Goal: Information Seeking & Learning: Learn about a topic

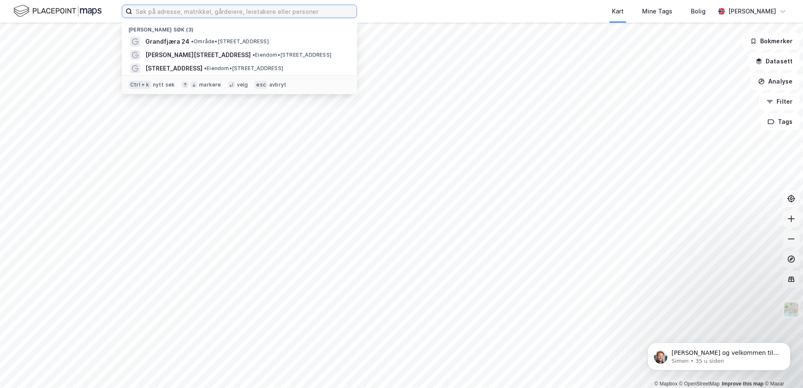
click at [181, 11] on input at bounding box center [244, 11] width 224 height 13
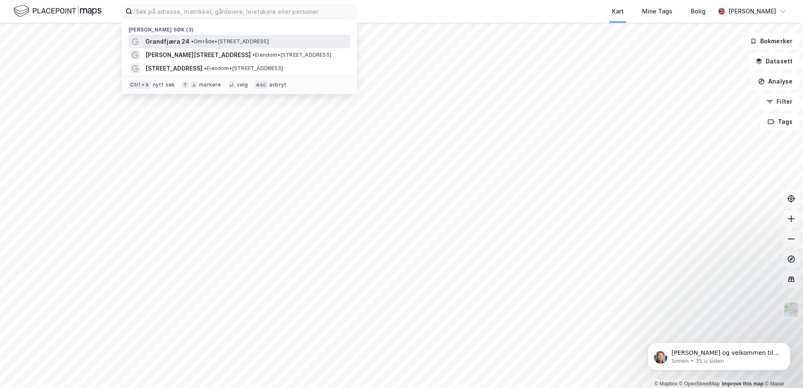
click at [168, 41] on span "Grandfjæra 24" at bounding box center [167, 42] width 44 height 10
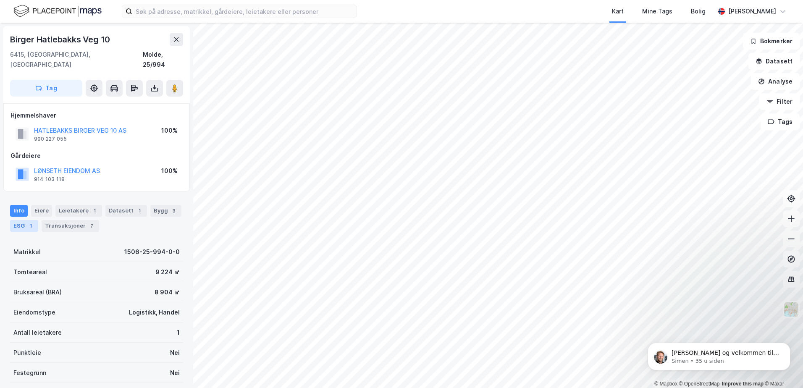
click at [31, 222] on div "1" at bounding box center [30, 226] width 8 height 8
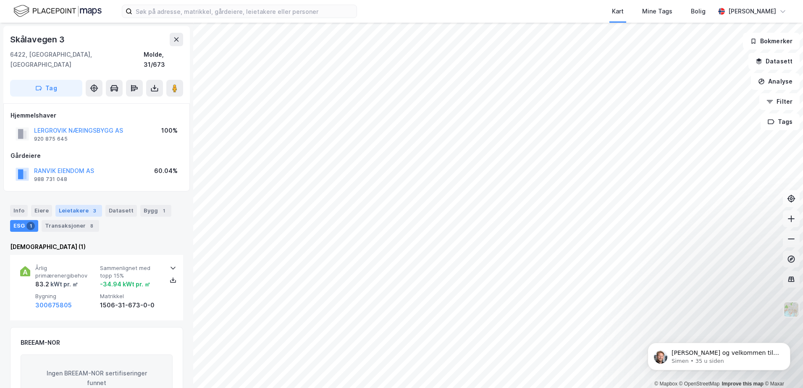
click at [80, 205] on div "Leietakere 3" at bounding box center [78, 211] width 47 height 12
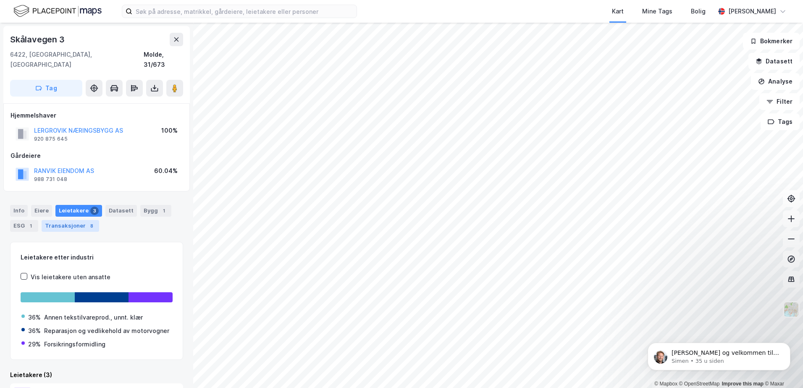
click at [70, 220] on div "Transaksjoner 8" at bounding box center [71, 226] width 58 height 12
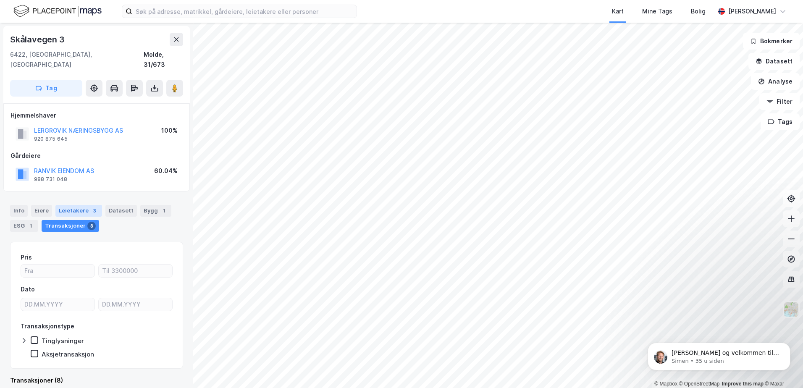
click at [80, 205] on div "Leietakere 3" at bounding box center [78, 211] width 47 height 12
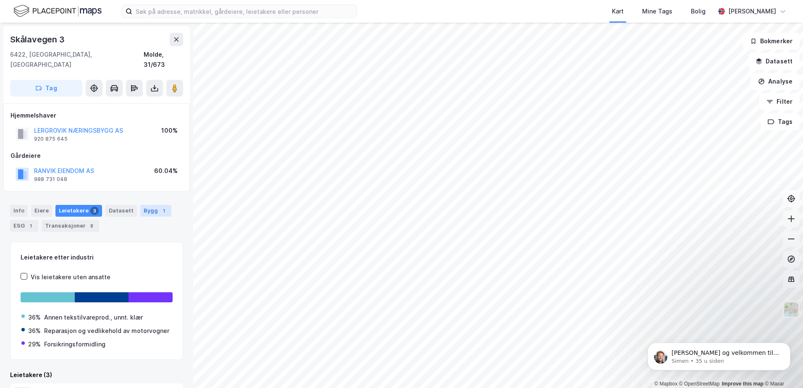
click at [157, 205] on div "Bygg 1" at bounding box center [155, 211] width 31 height 12
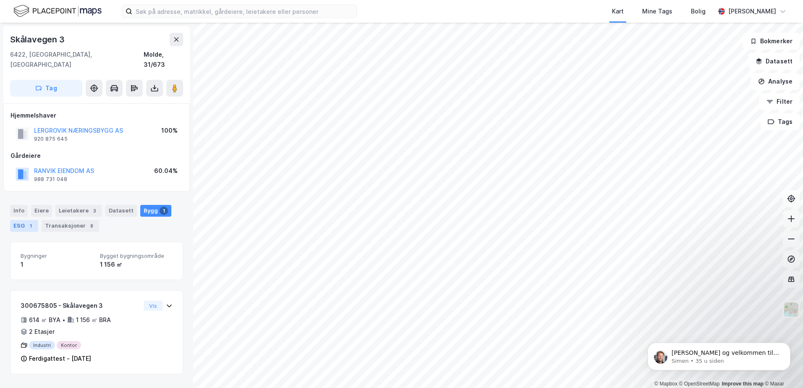
click at [23, 220] on div "ESG 1" at bounding box center [24, 226] width 28 height 12
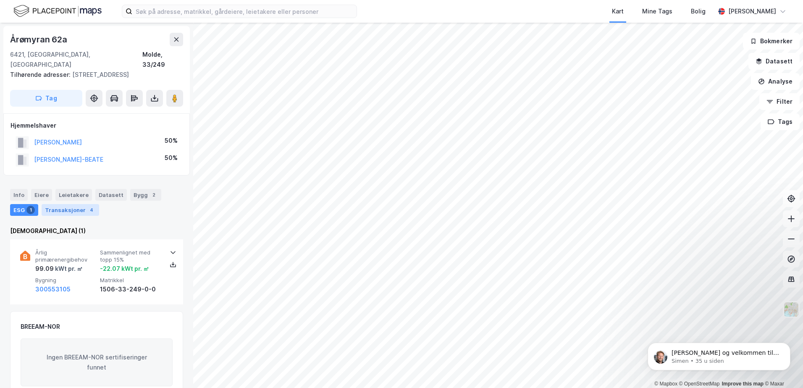
click at [67, 204] on div "Transaksjoner 4" at bounding box center [71, 210] width 58 height 12
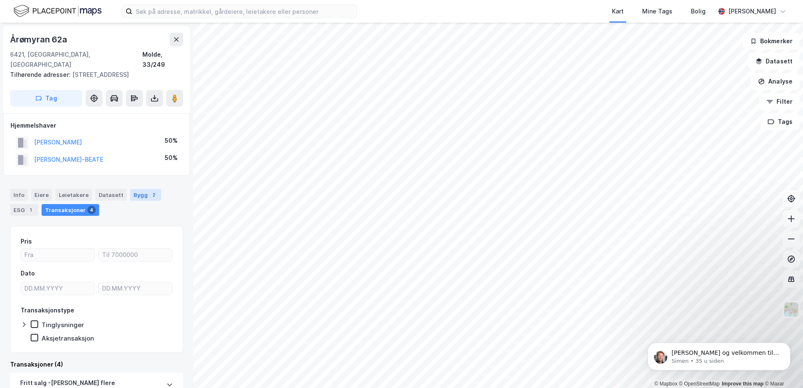
click at [136, 189] on div "Bygg 2" at bounding box center [145, 195] width 31 height 12
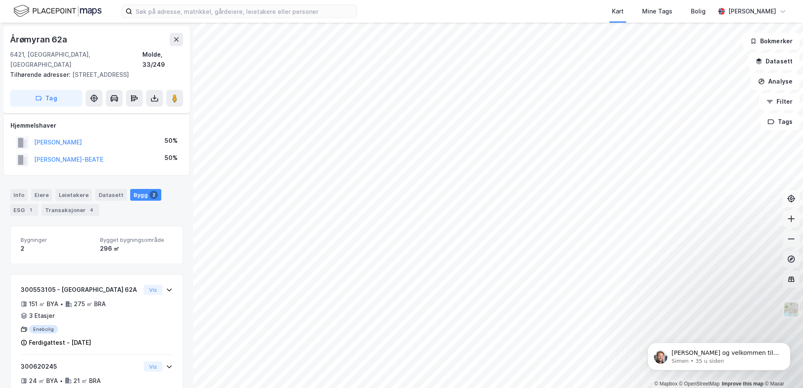
scroll to position [34, 0]
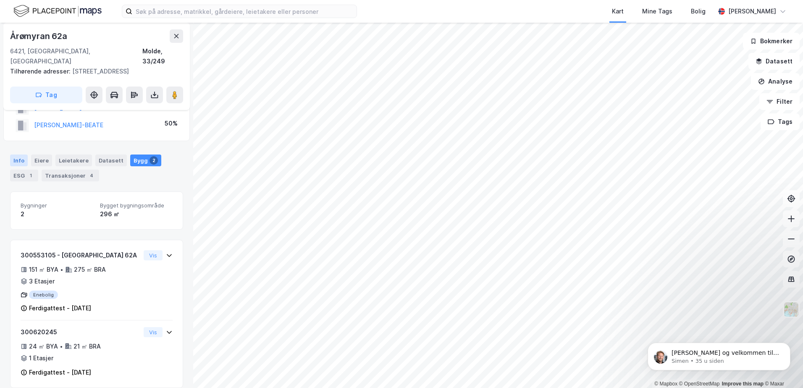
click at [12, 155] on div "Info" at bounding box center [19, 161] width 18 height 12
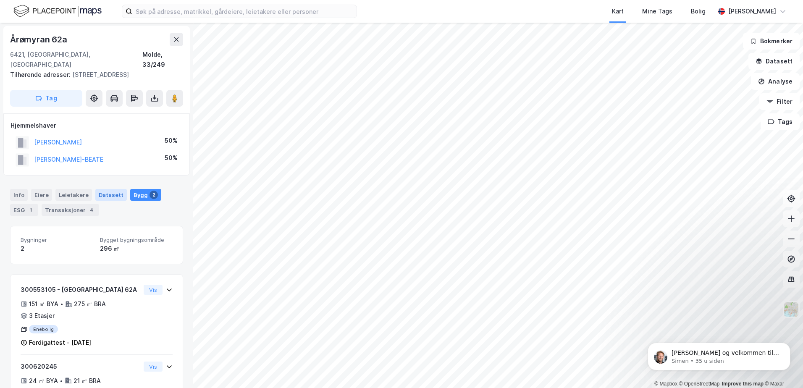
click at [105, 189] on div "Datasett" at bounding box center [110, 195] width 31 height 12
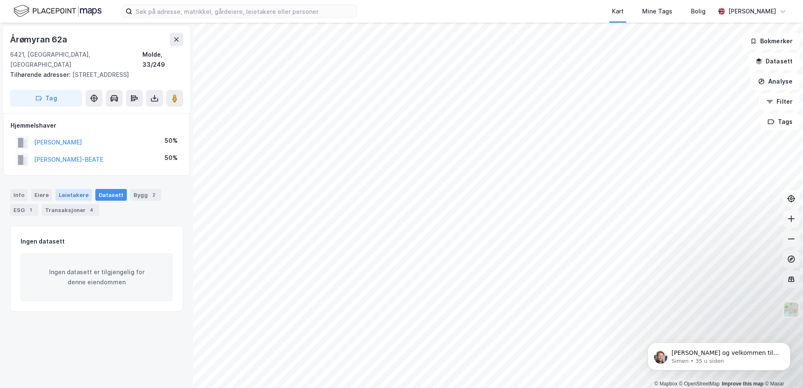
click at [76, 189] on div "Leietakere" at bounding box center [73, 195] width 37 height 12
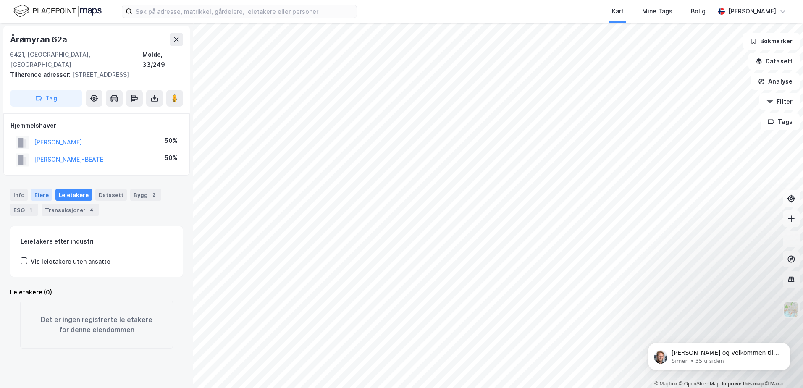
click at [45, 189] on div "Eiere" at bounding box center [41, 195] width 21 height 12
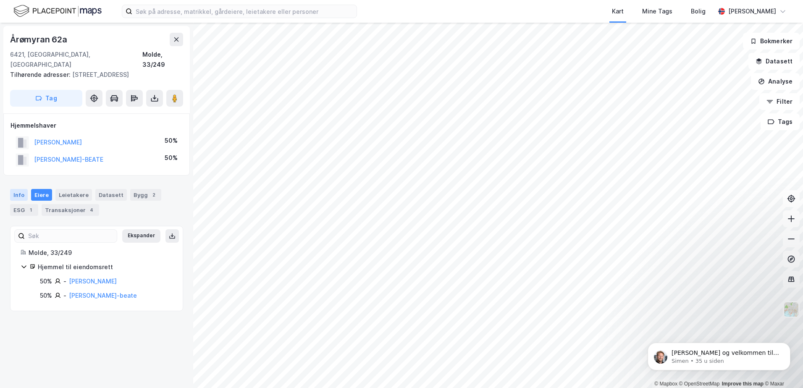
click at [23, 189] on div "Info" at bounding box center [19, 195] width 18 height 12
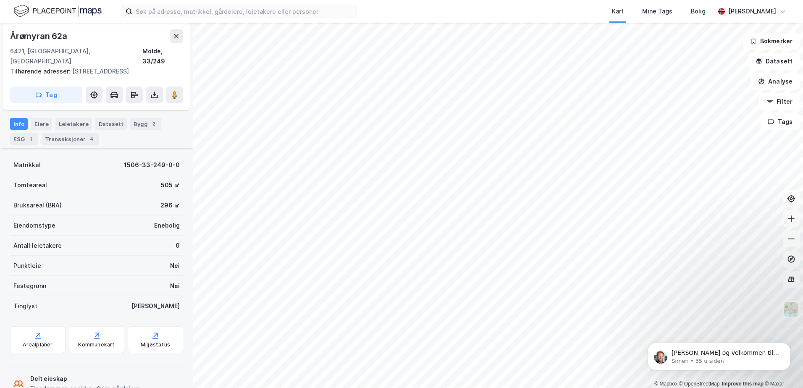
scroll to position [84, 0]
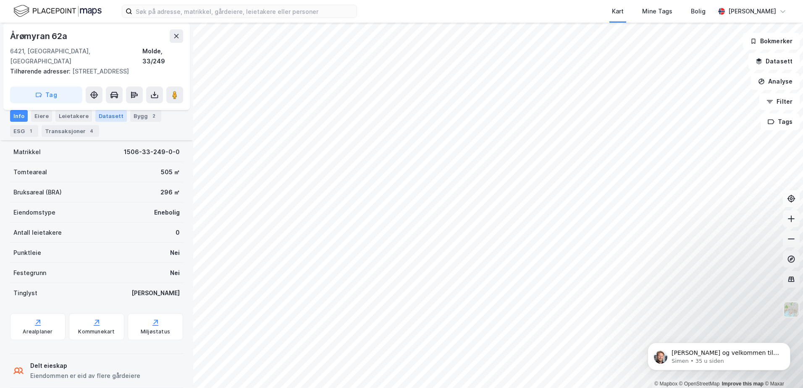
click at [106, 118] on div "Datasett" at bounding box center [110, 116] width 31 height 12
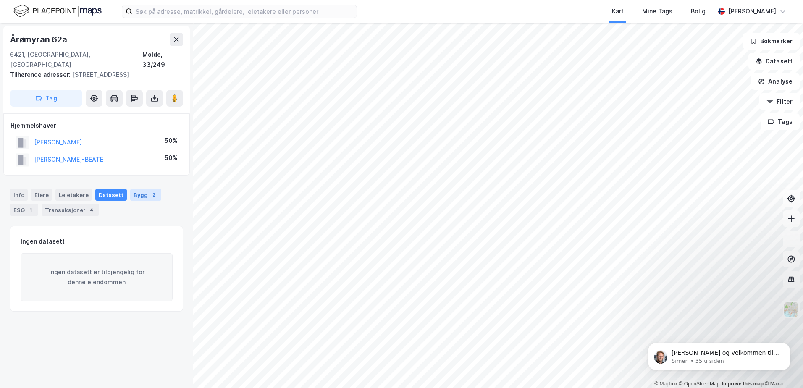
click at [137, 189] on div "Bygg 2" at bounding box center [145, 195] width 31 height 12
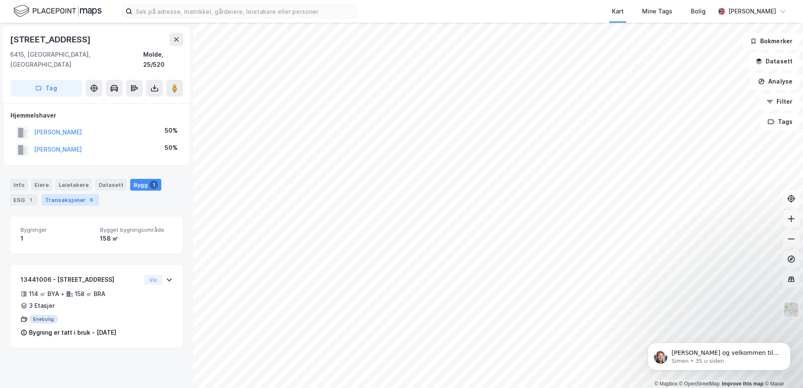
click at [76, 194] on div "Transaksjoner 6" at bounding box center [71, 200] width 58 height 12
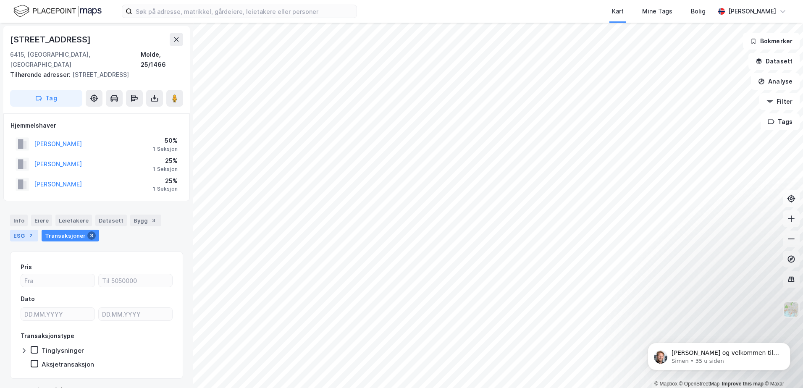
click at [26, 230] on div "ESG 2" at bounding box center [24, 236] width 28 height 12
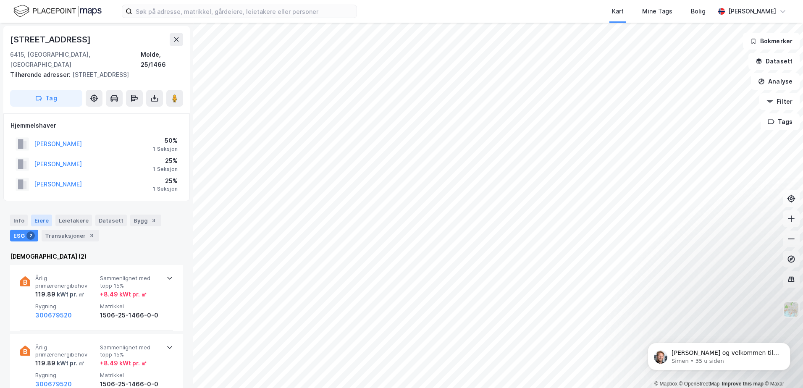
click at [37, 215] on div "Eiere" at bounding box center [41, 221] width 21 height 12
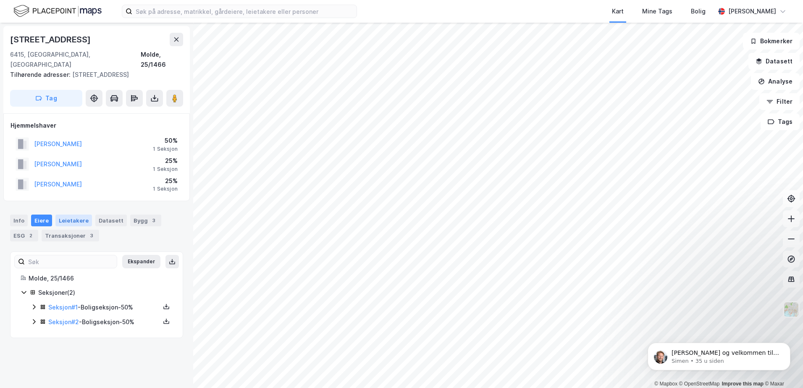
click at [60, 215] on div "Leietakere" at bounding box center [73, 221] width 37 height 12
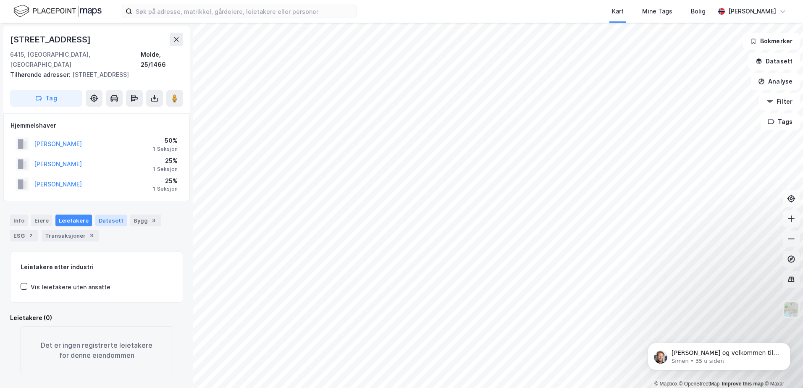
click at [114, 215] on div "Datasett" at bounding box center [110, 221] width 31 height 12
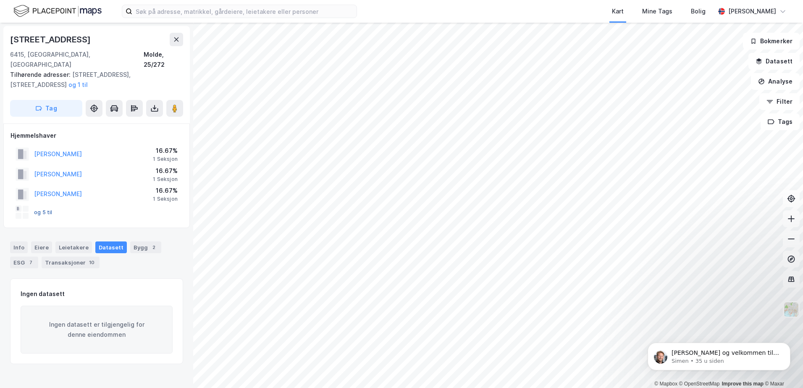
click at [0, 0] on button "og 5 til" at bounding box center [0, 0] width 0 height 0
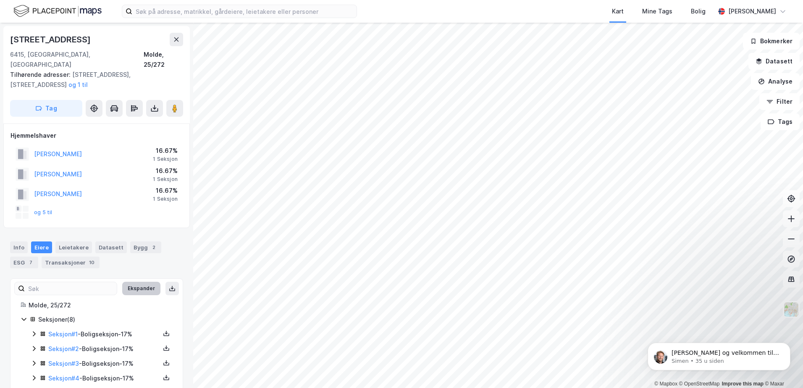
scroll to position [65, 0]
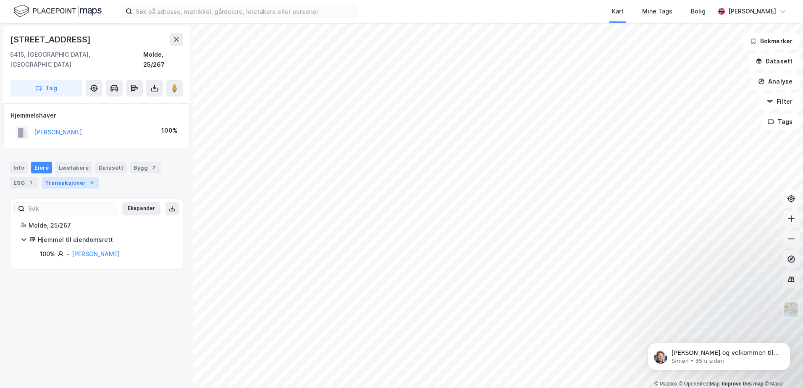
click at [77, 177] on div "Transaksjoner 5" at bounding box center [71, 183] width 58 height 12
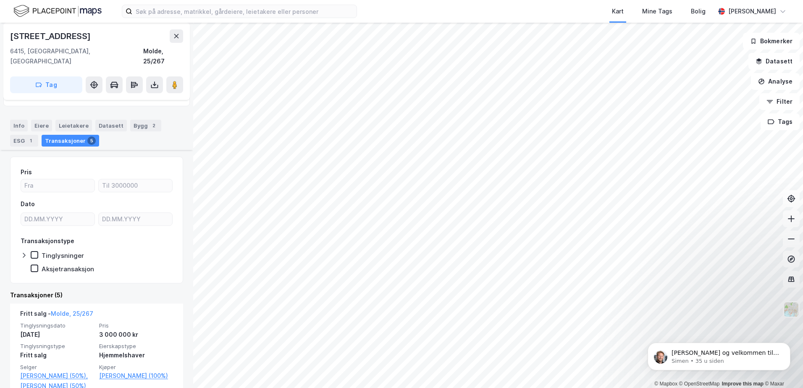
scroll to position [84, 0]
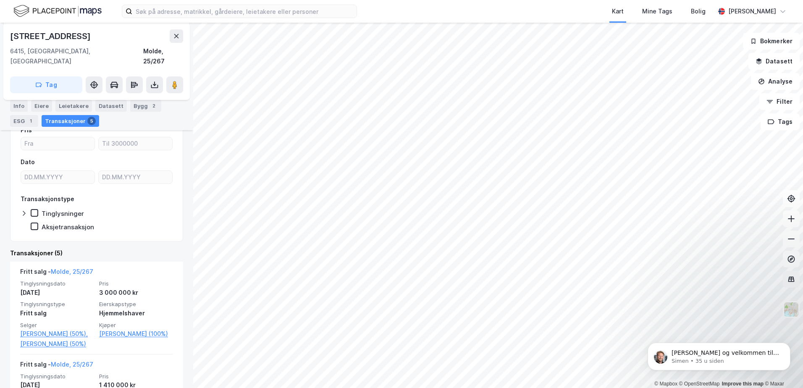
click at [788, 283] on icon at bounding box center [791, 279] width 8 height 8
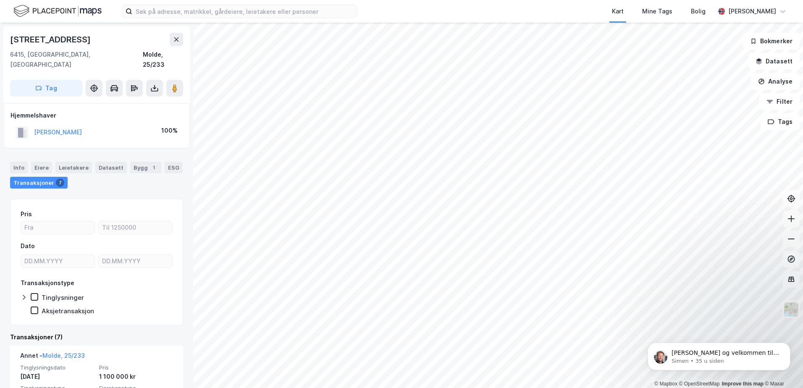
scroll to position [42, 0]
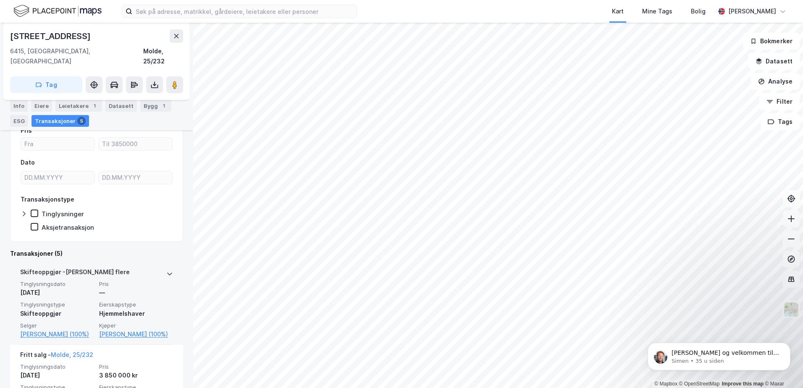
scroll to position [180, 0]
